Goal: Information Seeking & Learning: Learn about a topic

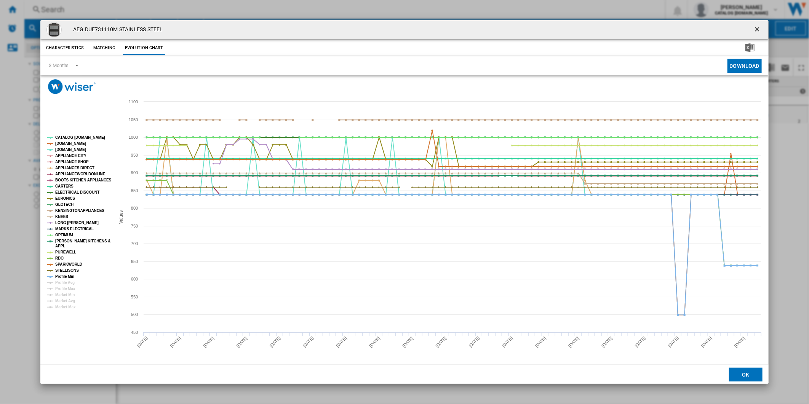
drag, startPoint x: 758, startPoint y: 26, endPoint x: 478, endPoint y: 18, distance: 280.3
click at [756, 26] on ng-md-icon "getI18NText('BUTTONS.CLOSE_DIALOG')" at bounding box center [757, 30] width 9 height 9
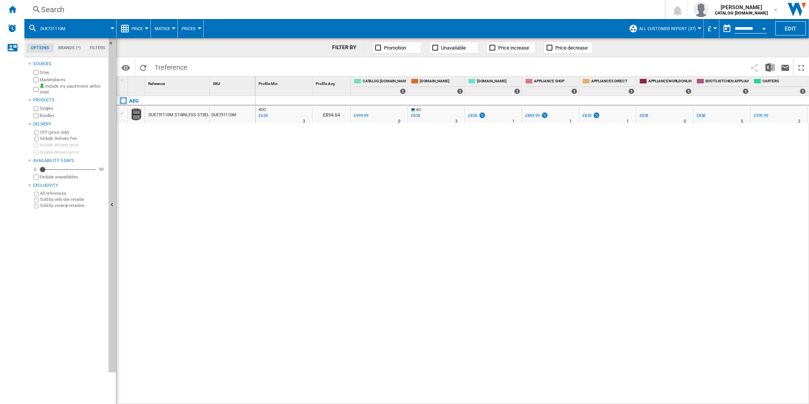
click at [461, 10] on div "Search" at bounding box center [343, 9] width 604 height 11
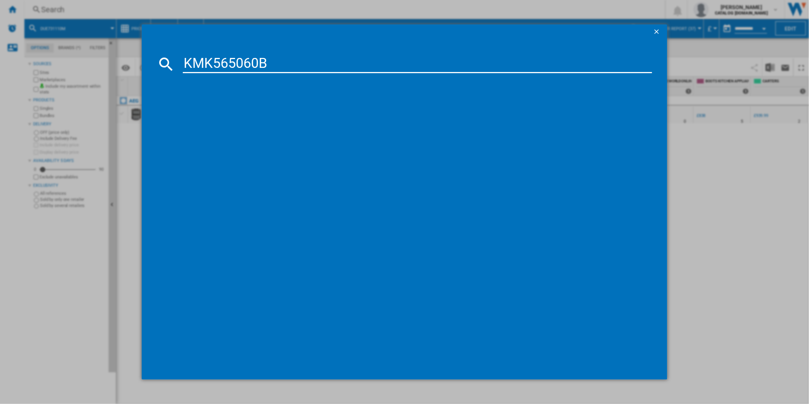
type input "KMK565060B"
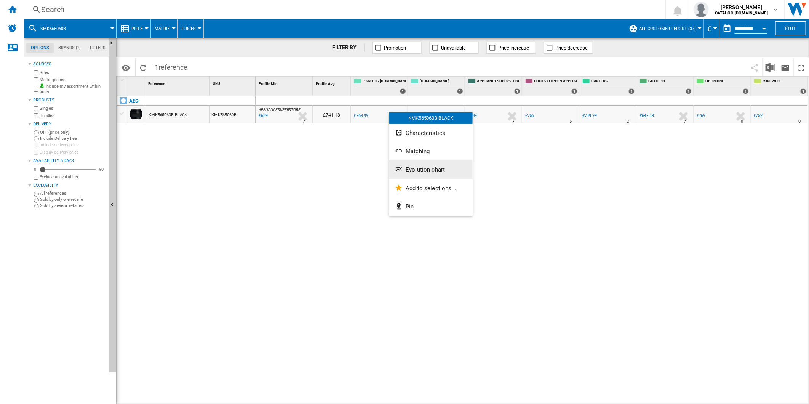
click at [421, 165] on button "Evolution chart" at bounding box center [431, 169] width 84 height 18
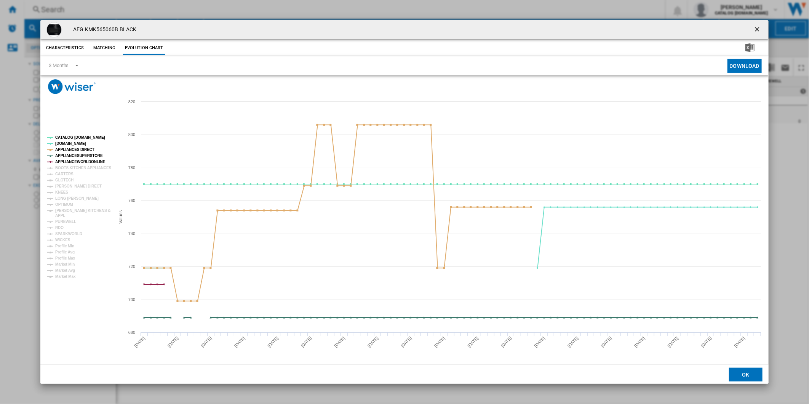
click at [81, 156] on tspan "APPLIANCESUPERSTORE" at bounding box center [79, 155] width 48 height 4
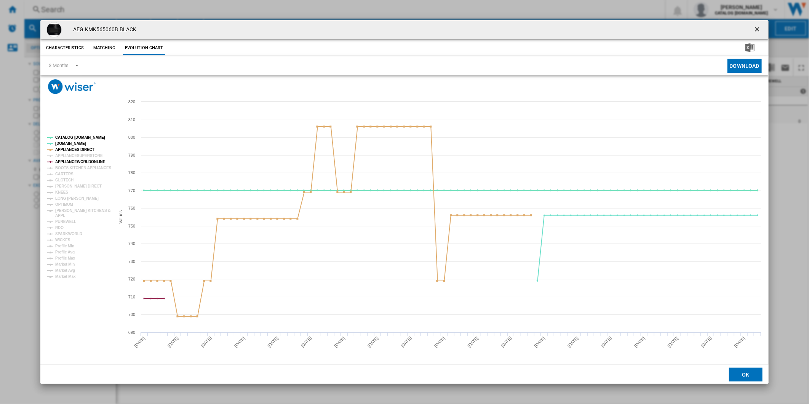
click at [80, 160] on tspan "APPLIANCEWORLDONLINE" at bounding box center [80, 162] width 50 height 4
click at [82, 137] on tspan "CATALOG [DOMAIN_NAME]" at bounding box center [80, 137] width 50 height 4
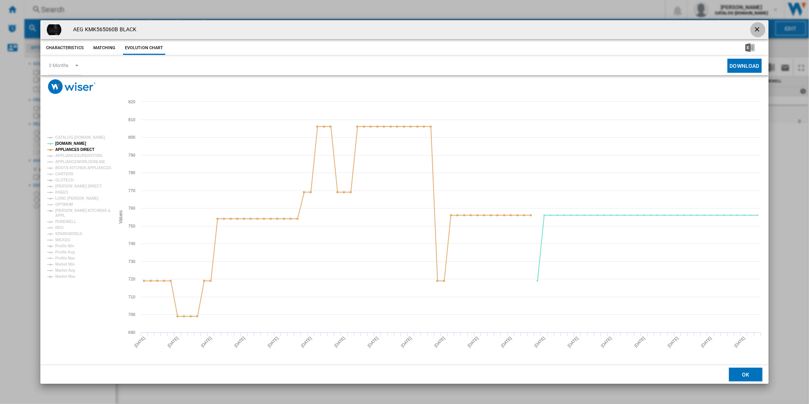
click at [755, 28] on ng-md-icon "getI18NText('BUTTONS.CLOSE_DIALOG')" at bounding box center [757, 30] width 9 height 9
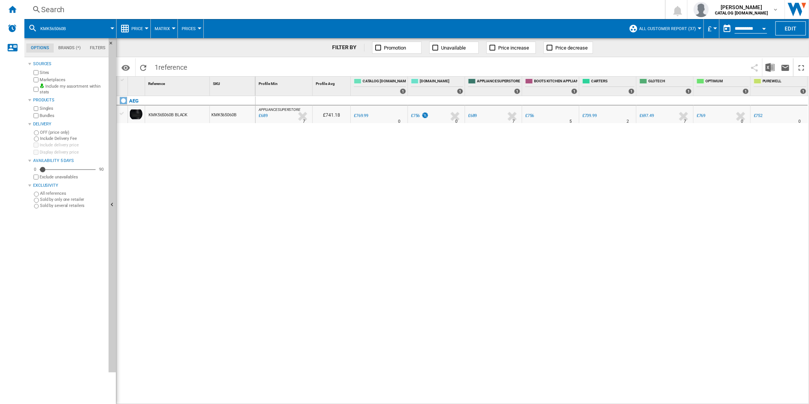
click at [54, 139] on label "Include Delivery Fee" at bounding box center [72, 139] width 65 height 6
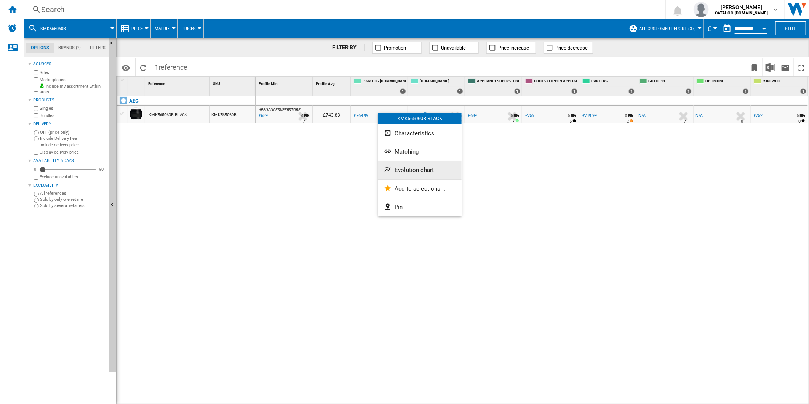
click at [412, 175] on button "Evolution chart" at bounding box center [420, 170] width 84 height 18
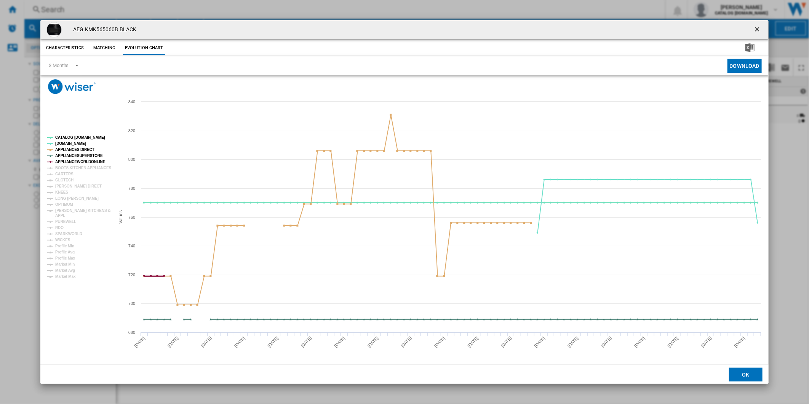
click at [75, 160] on tspan "APPLIANCEWORLDONLINE" at bounding box center [80, 162] width 50 height 4
click at [78, 156] on tspan "APPLIANCESUPERSTORE" at bounding box center [79, 155] width 48 height 4
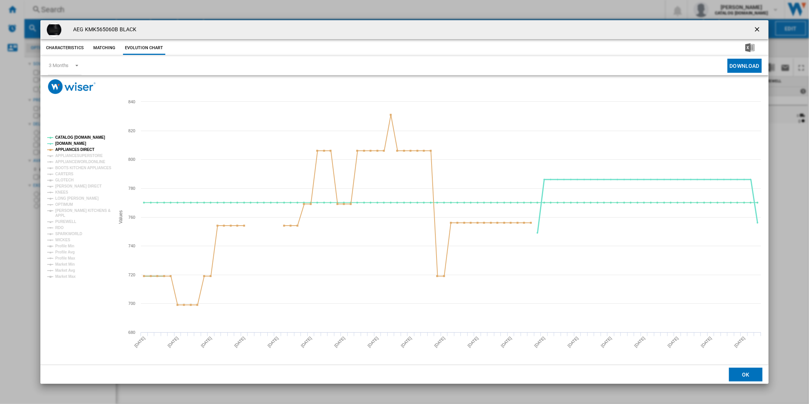
click at [66, 141] on tspan "[DOMAIN_NAME]" at bounding box center [70, 143] width 31 height 4
click at [77, 137] on tspan "CATALOG [DOMAIN_NAME]" at bounding box center [80, 137] width 50 height 4
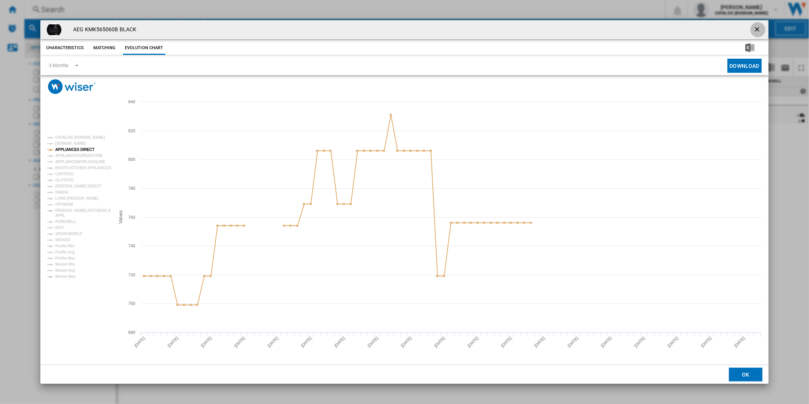
click at [759, 32] on ng-md-icon "getI18NText('BUTTONS.CLOSE_DIALOG')" at bounding box center [757, 30] width 9 height 9
